Goal: Task Accomplishment & Management: Manage account settings

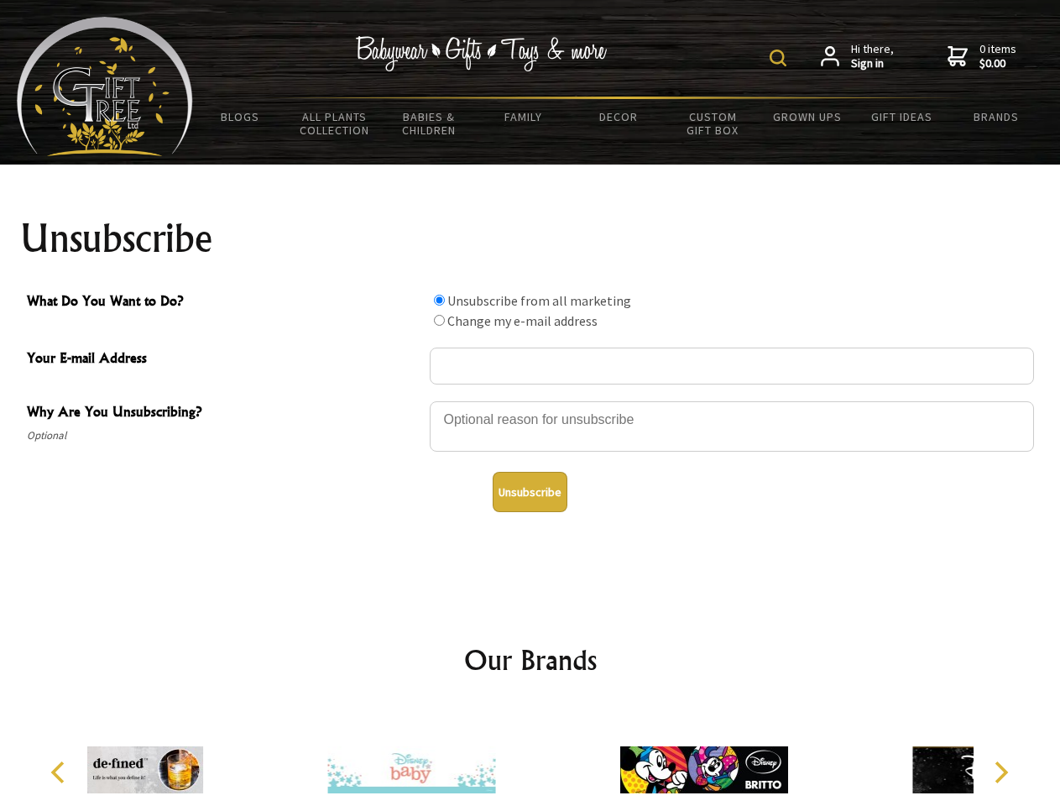
click at [780, 58] on img at bounding box center [778, 58] width 17 height 17
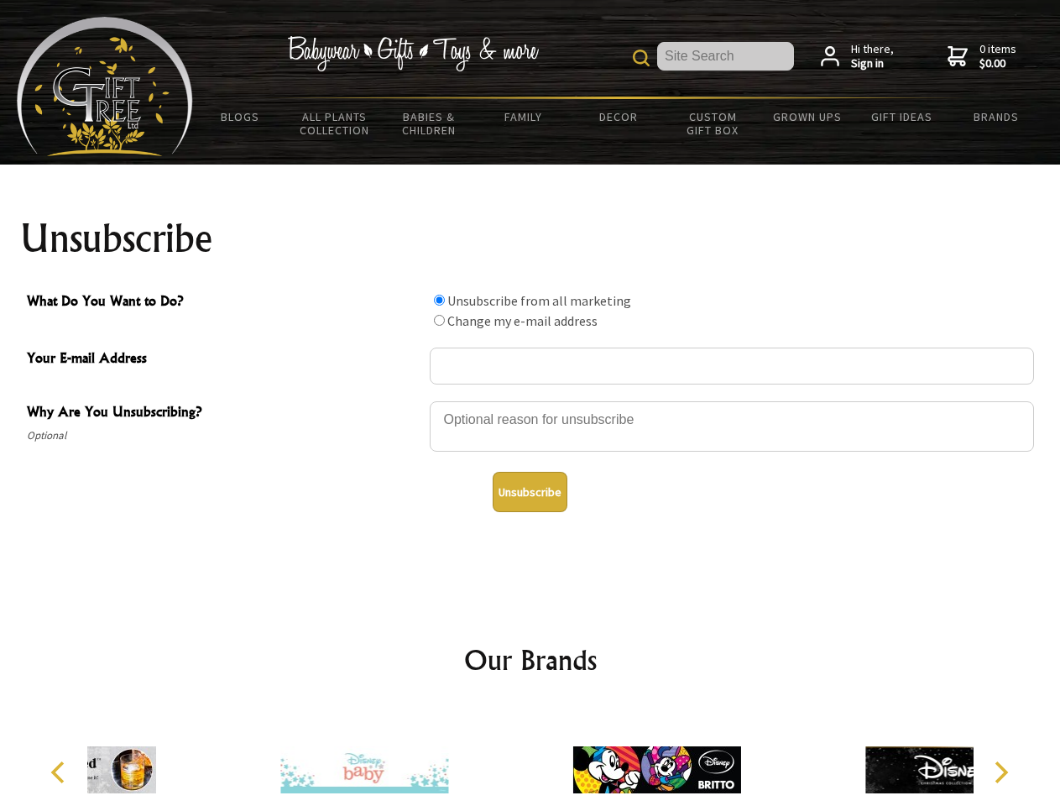
click at [530, 400] on div at bounding box center [732, 428] width 604 height 59
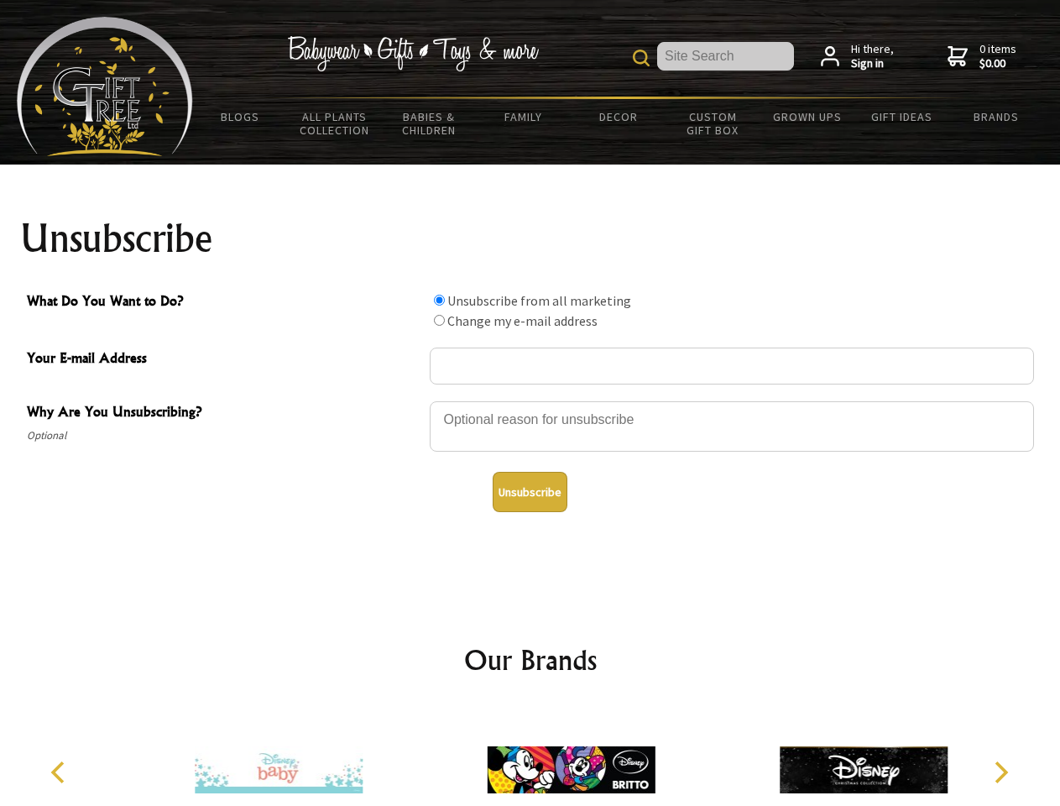
click at [439, 300] on input "What Do You Want to Do?" at bounding box center [439, 300] width 11 height 11
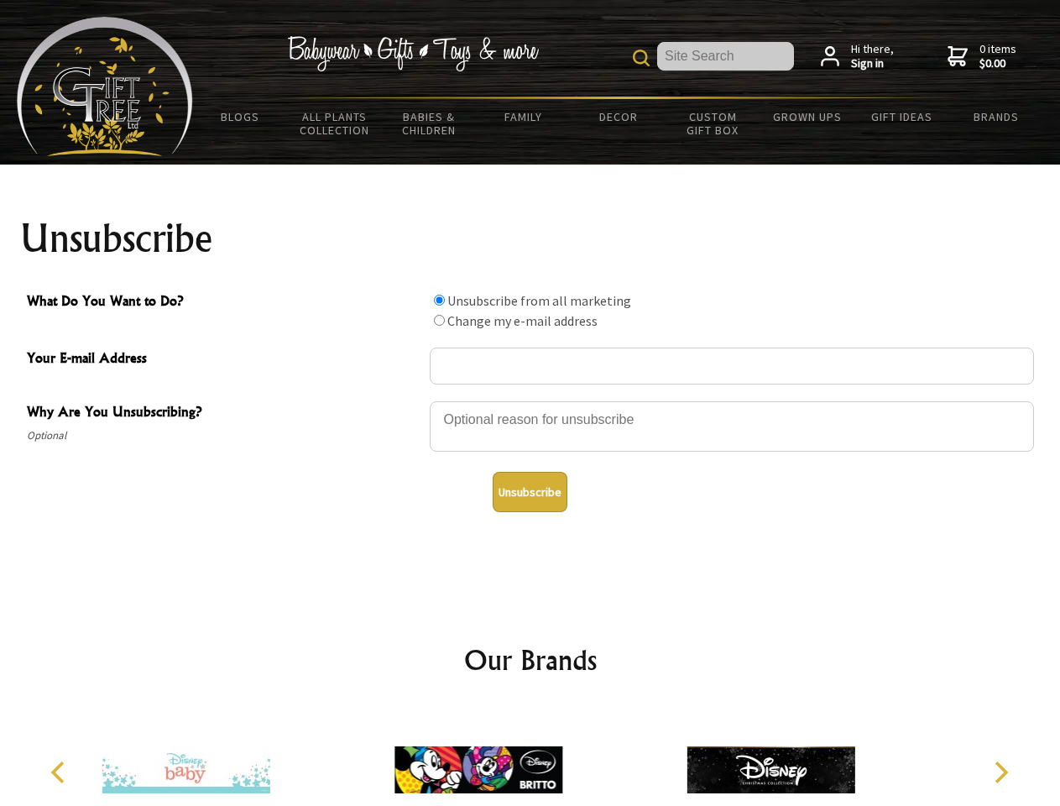
click at [439, 320] on input "What Do You Want to Do?" at bounding box center [439, 320] width 11 height 11
radio input "true"
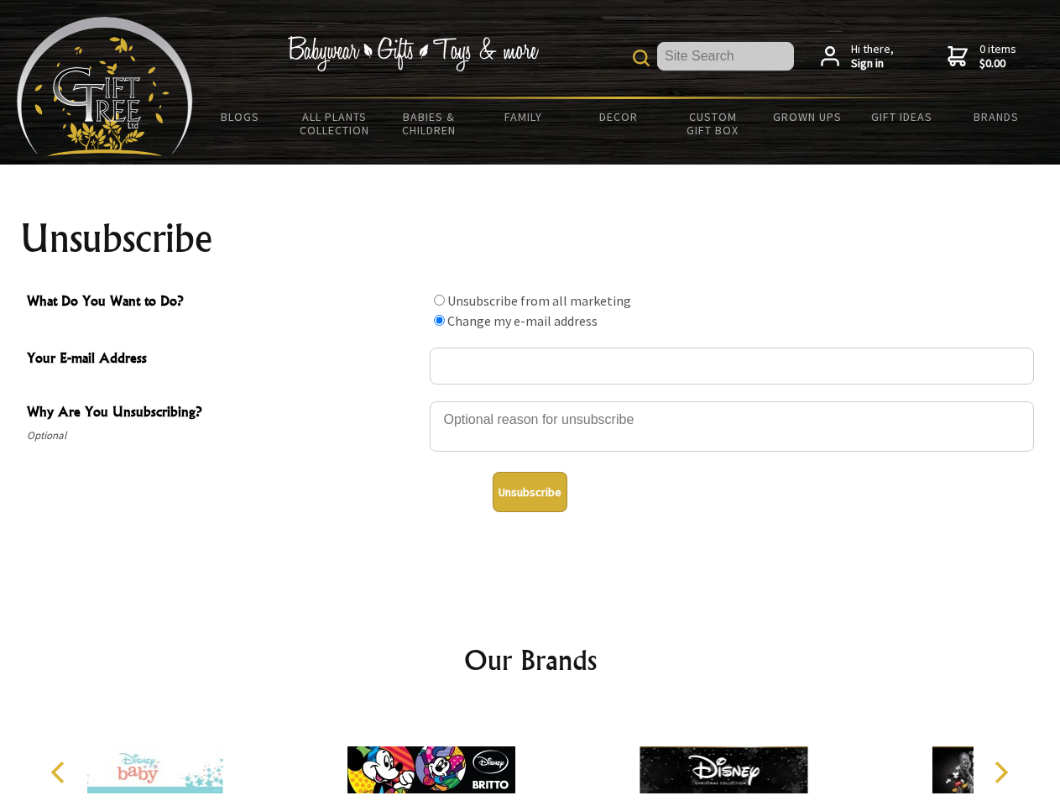
click at [530, 492] on button "Unsubscribe" at bounding box center [530, 492] width 75 height 40
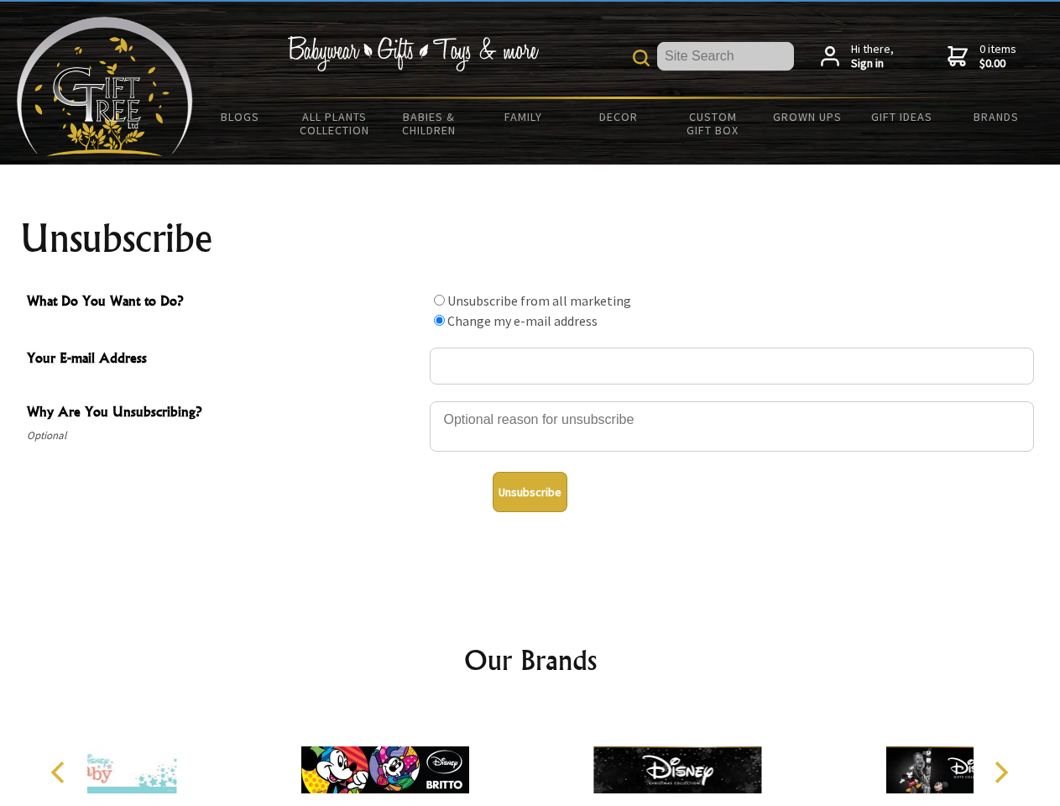
click at [60, 772] on icon "Previous" at bounding box center [60, 772] width 22 height 22
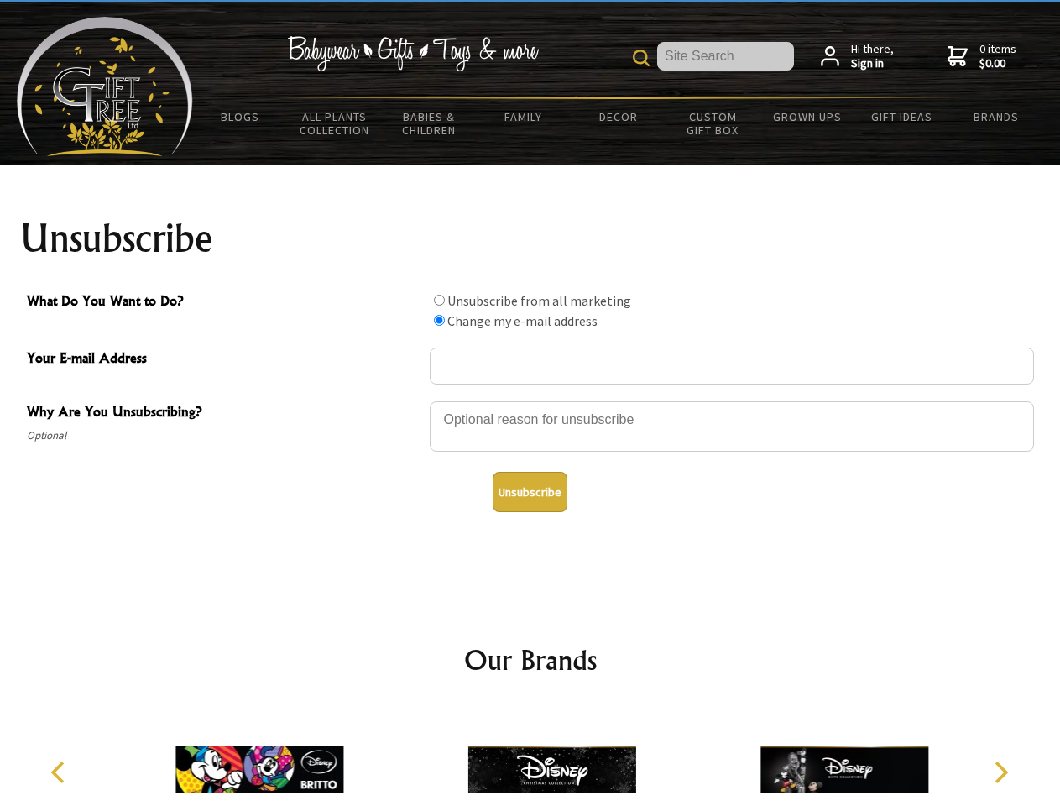
click at [1000, 772] on icon "Next" at bounding box center [1000, 772] width 22 height 22
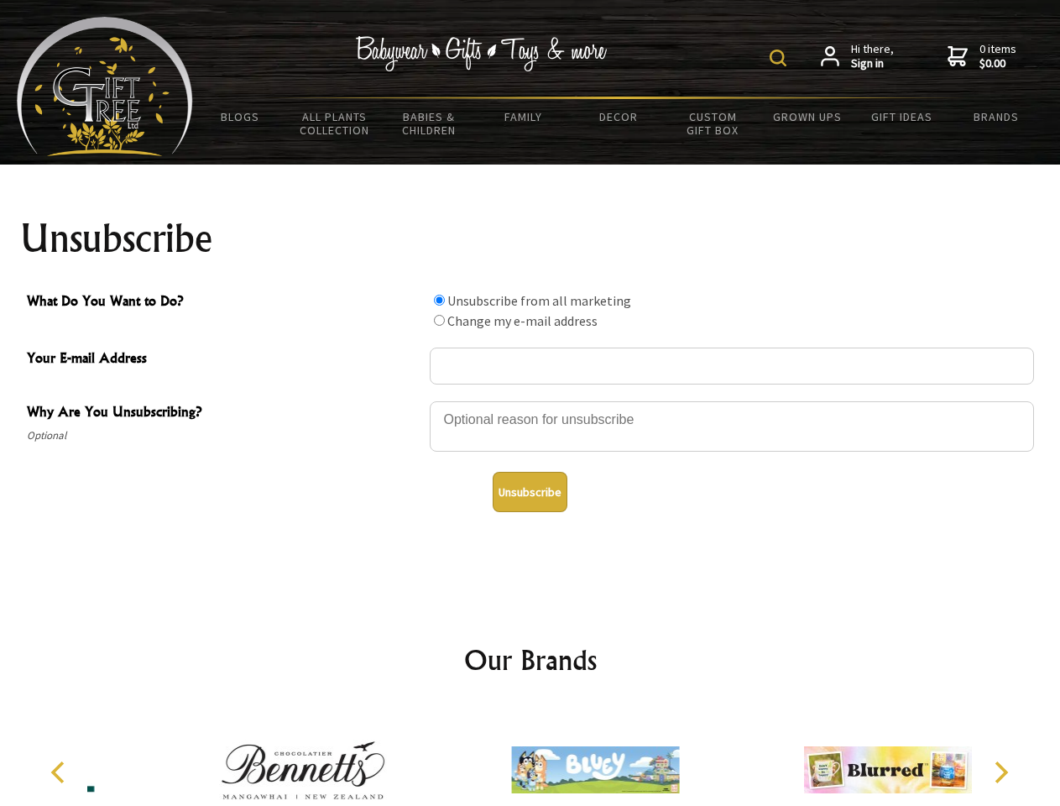
click at [780, 58] on img at bounding box center [778, 58] width 17 height 17
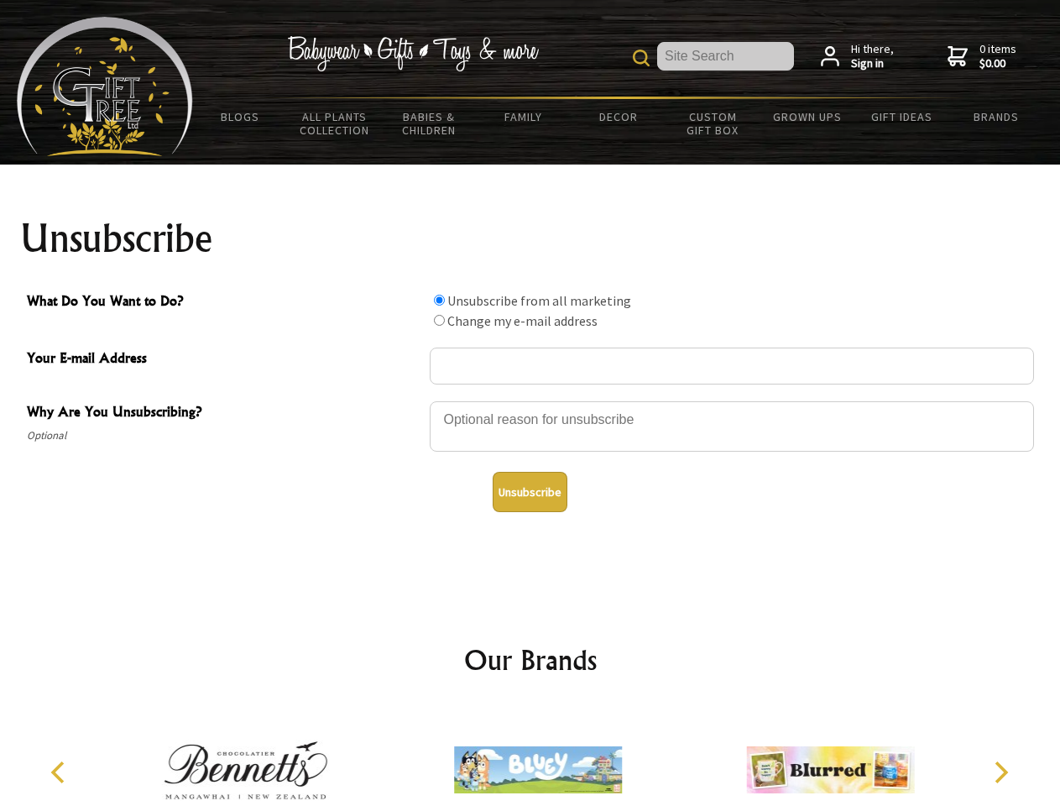
click at [530, 400] on div at bounding box center [732, 428] width 604 height 59
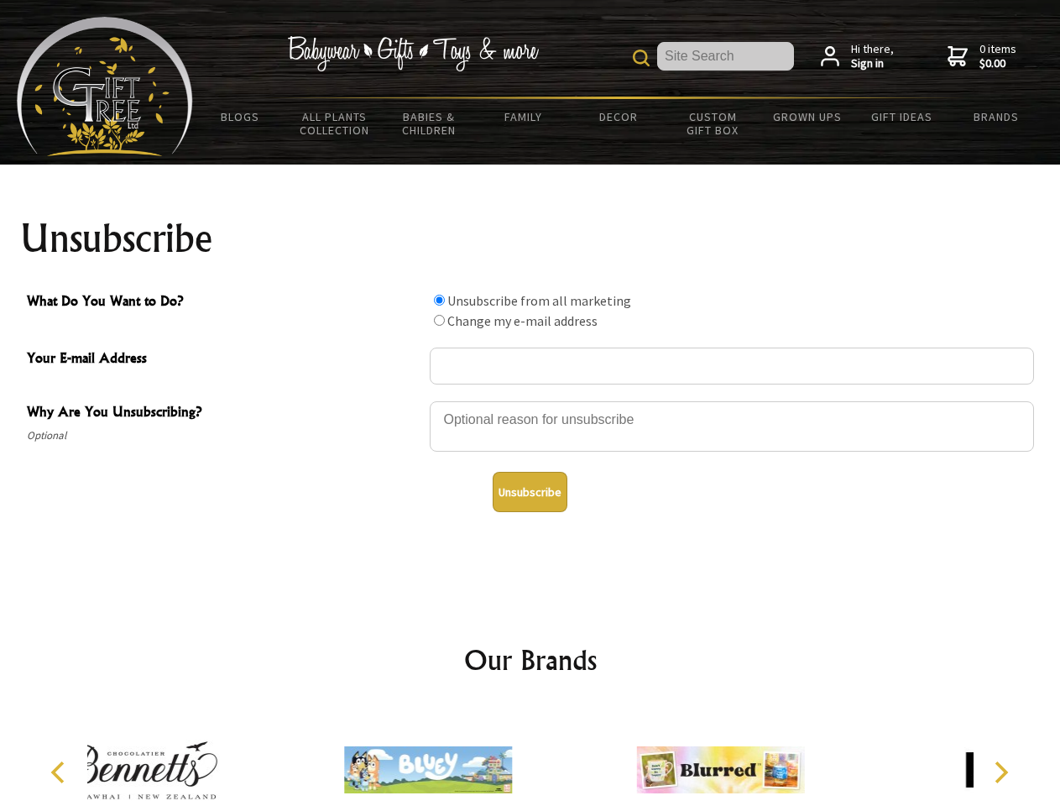
click at [439, 300] on input "What Do You Want to Do?" at bounding box center [439, 300] width 11 height 11
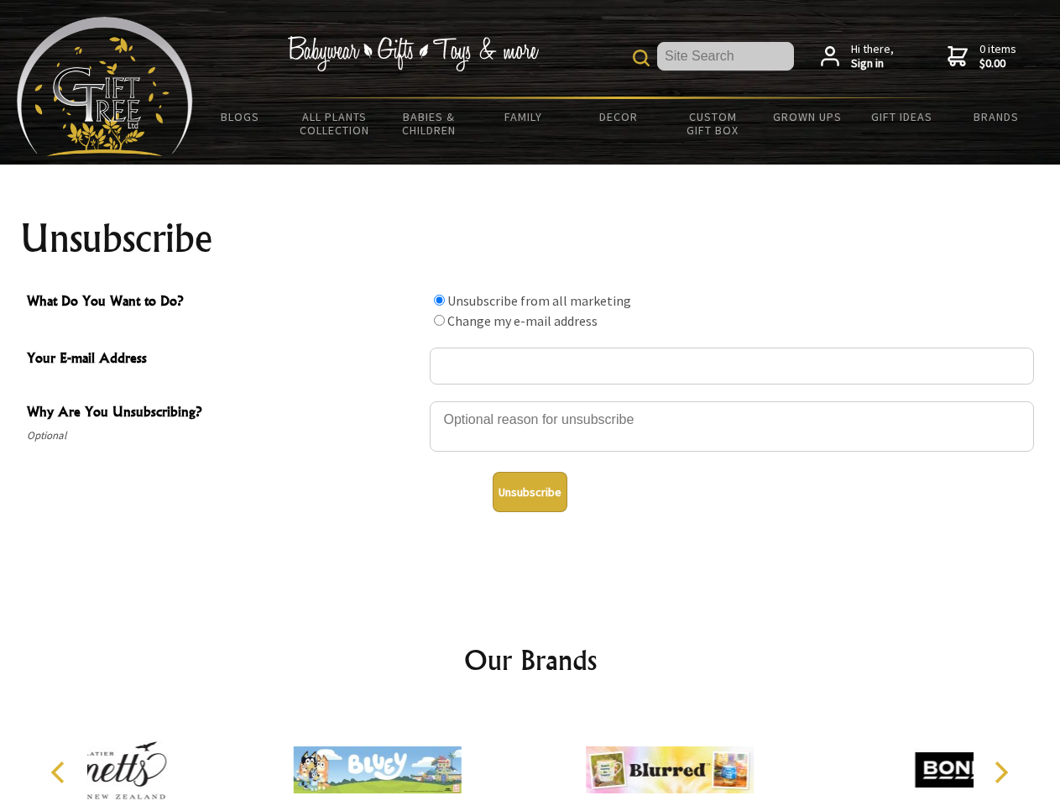
click at [439, 320] on input "What Do You Want to Do?" at bounding box center [439, 320] width 11 height 11
radio input "true"
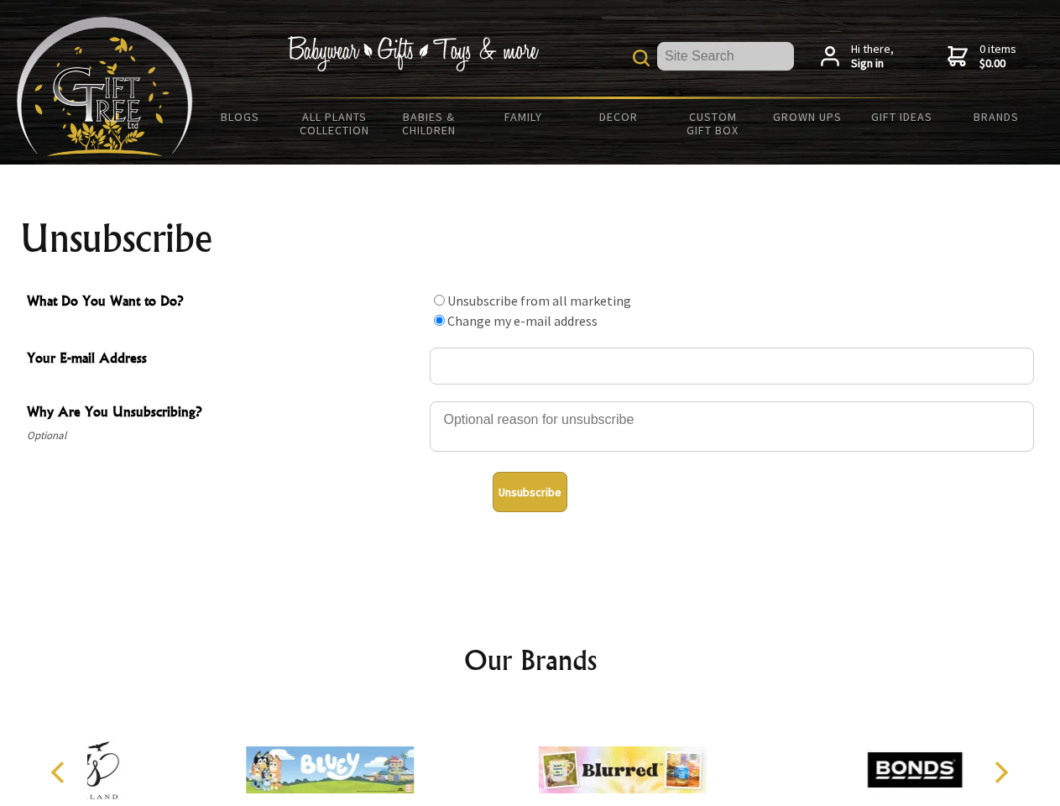
click at [530, 492] on button "Unsubscribe" at bounding box center [530, 492] width 75 height 40
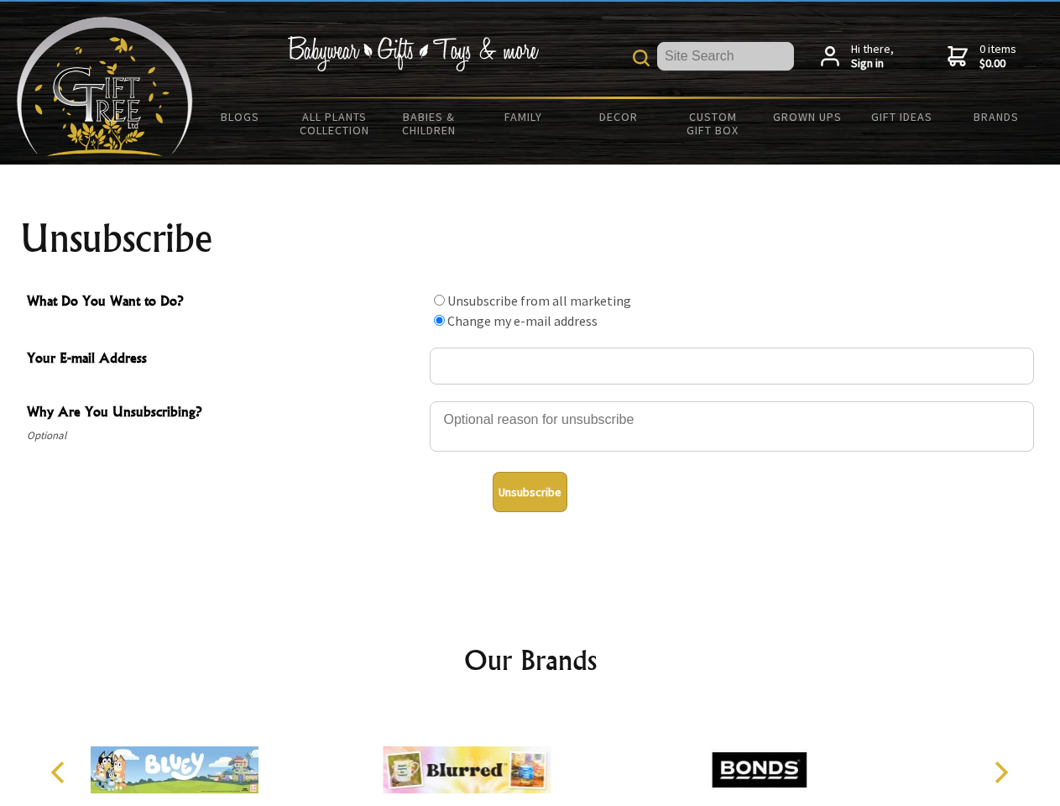
click at [60, 772] on icon "Previous" at bounding box center [60, 772] width 22 height 22
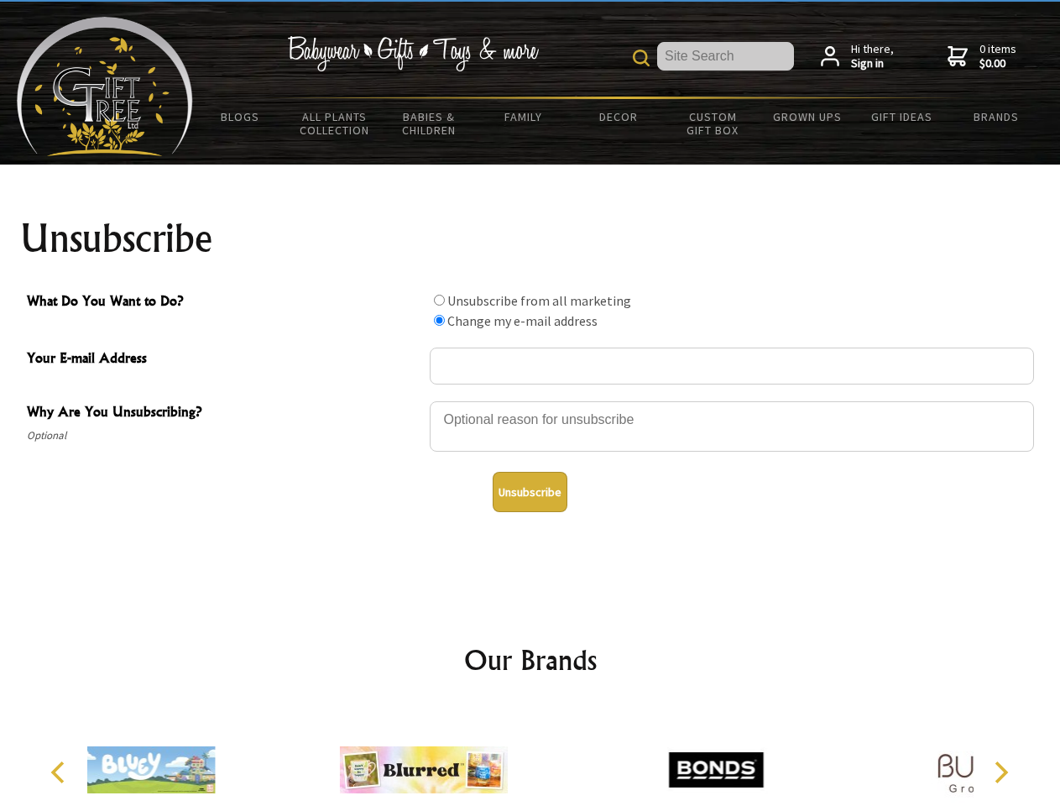
click at [1000, 772] on icon "Next" at bounding box center [1000, 772] width 22 height 22
